Goal: Check status: Check status

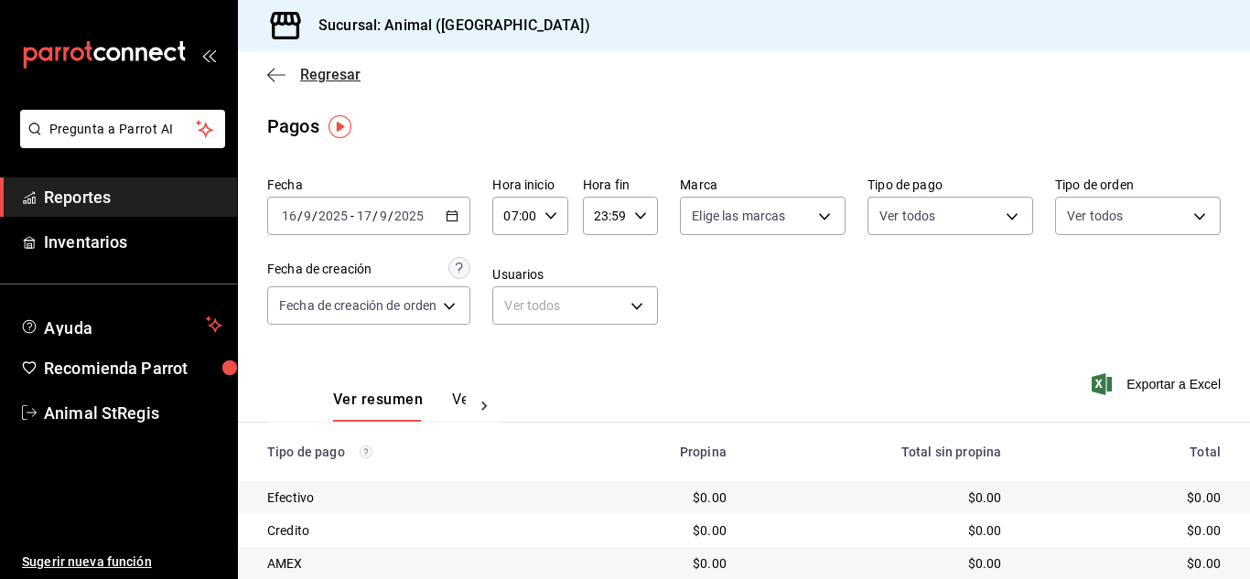
click at [333, 76] on span "Regresar" at bounding box center [330, 74] width 60 height 17
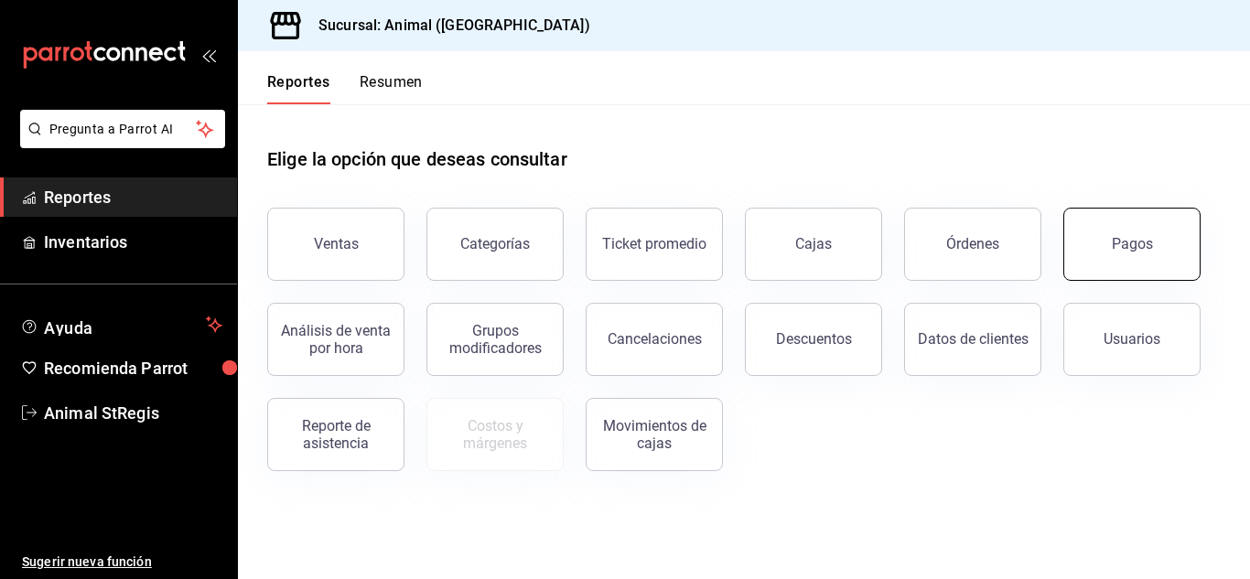
click at [1064, 240] on div "Pagos" at bounding box center [1120, 233] width 159 height 95
click at [1107, 248] on button "Pagos" at bounding box center [1131, 244] width 137 height 73
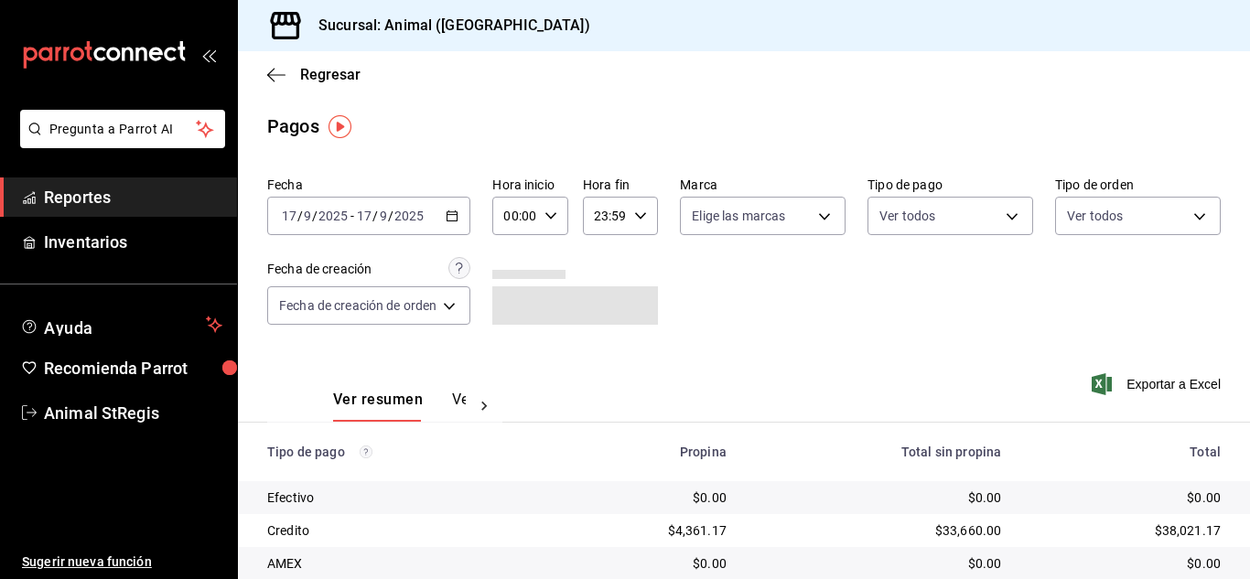
click at [554, 214] on icon "button" at bounding box center [550, 216] width 13 height 13
click at [517, 349] on span "02" at bounding box center [513, 350] width 7 height 15
type input "02:00"
click at [965, 323] on div at bounding box center [625, 289] width 1250 height 579
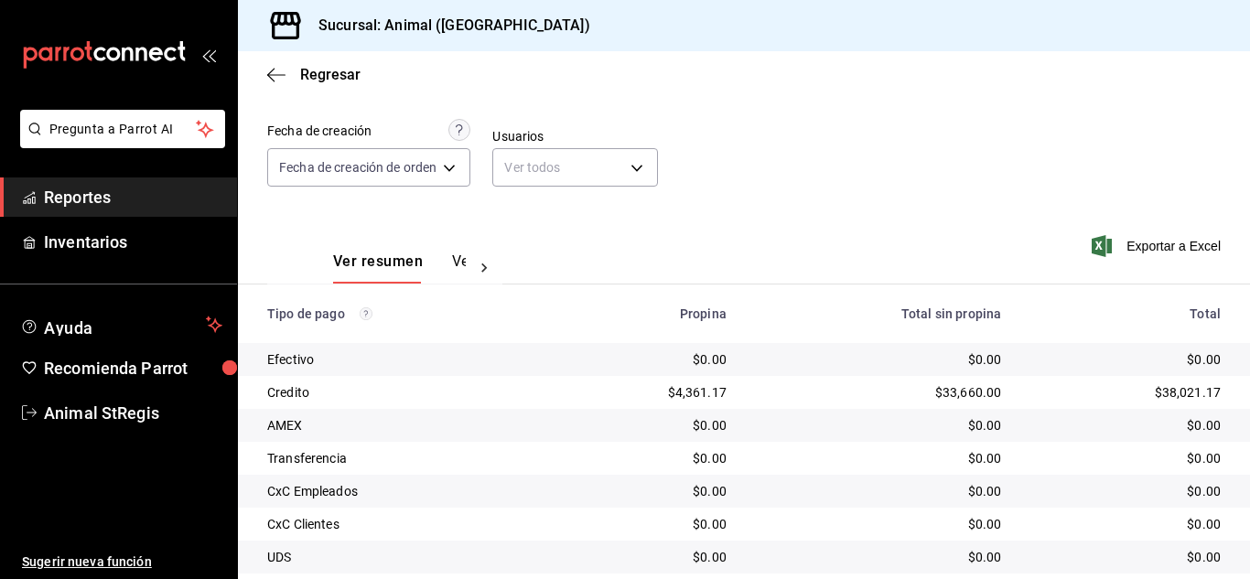
scroll to position [229, 0]
